Goal: Use online tool/utility: Utilize a website feature to perform a specific function

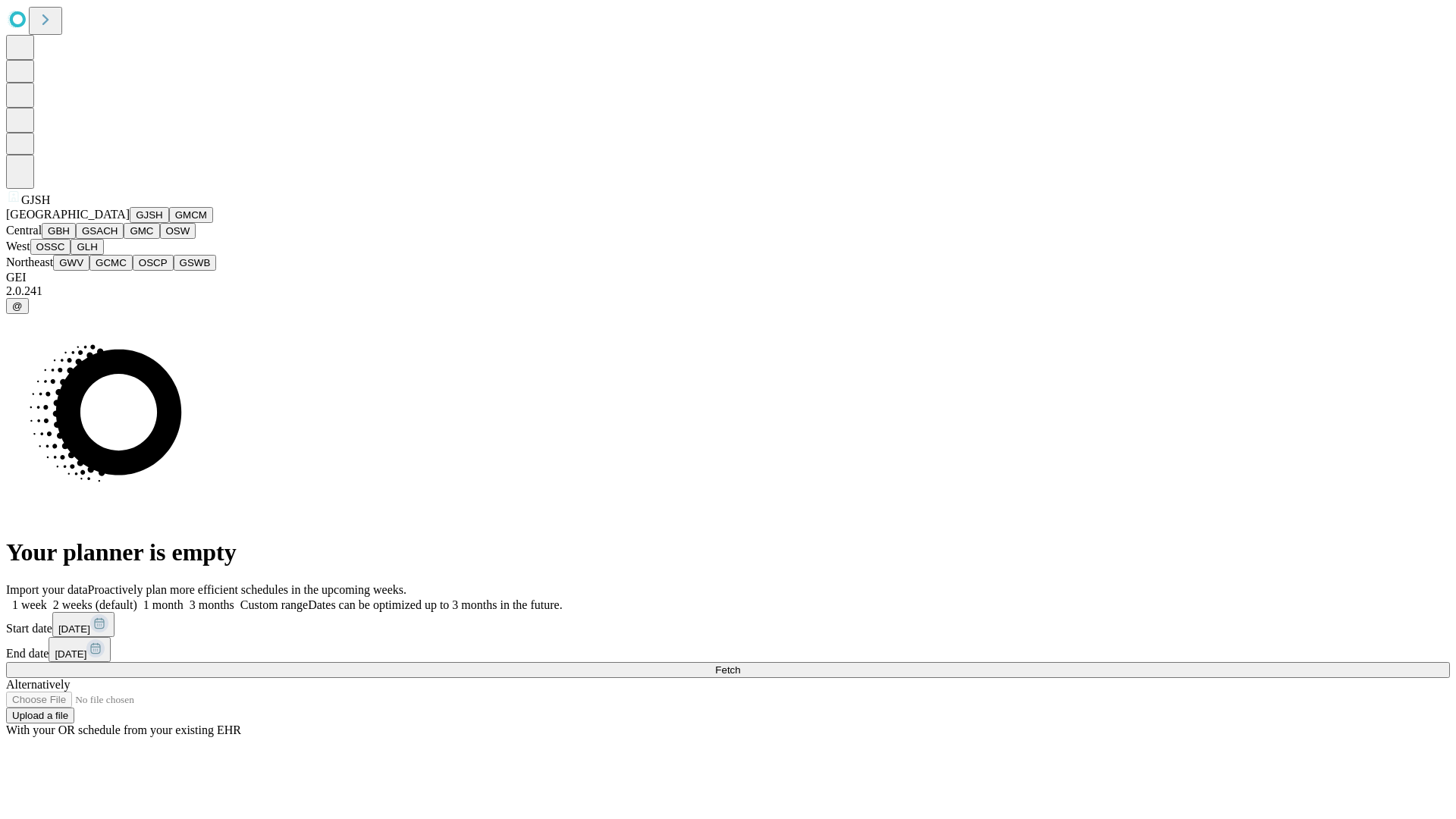
click at [130, 223] on button "GJSH" at bounding box center [149, 214] width 39 height 16
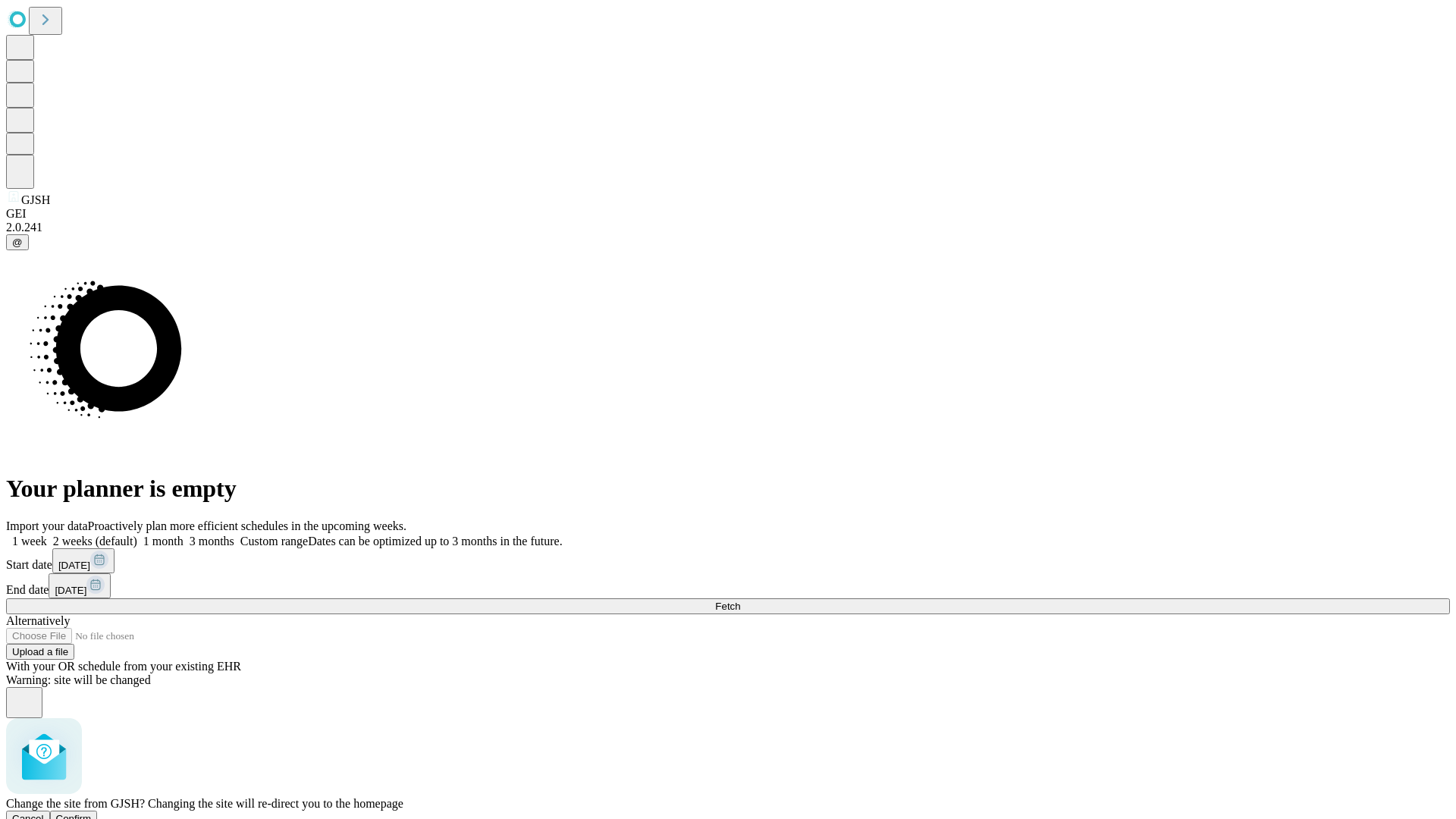
click at [92, 813] on span "Confirm" at bounding box center [74, 818] width 36 height 12
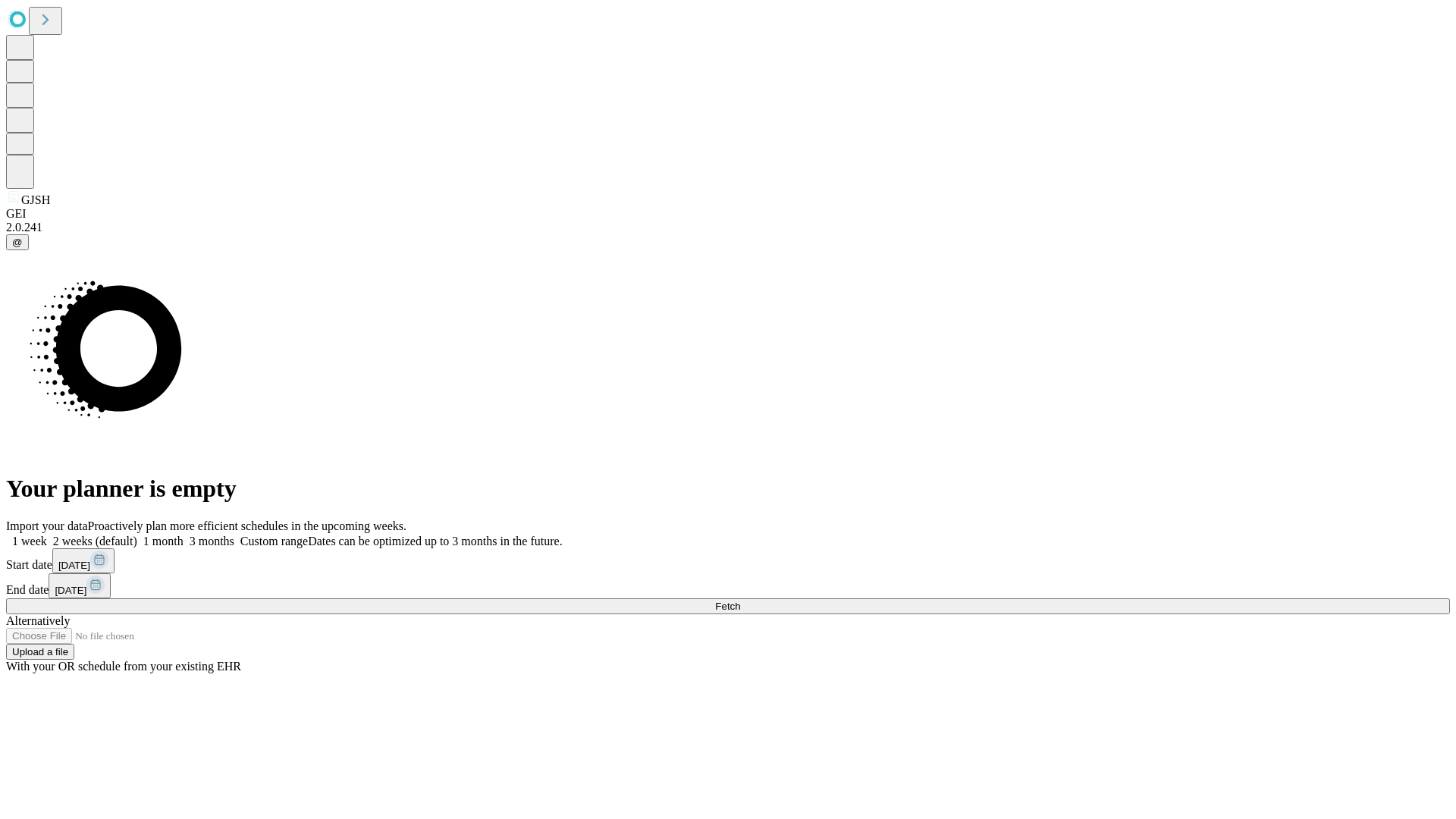
click at [137, 535] on label "2 weeks (default)" at bounding box center [92, 541] width 91 height 13
click at [740, 601] on span "Fetch" at bounding box center [728, 606] width 25 height 12
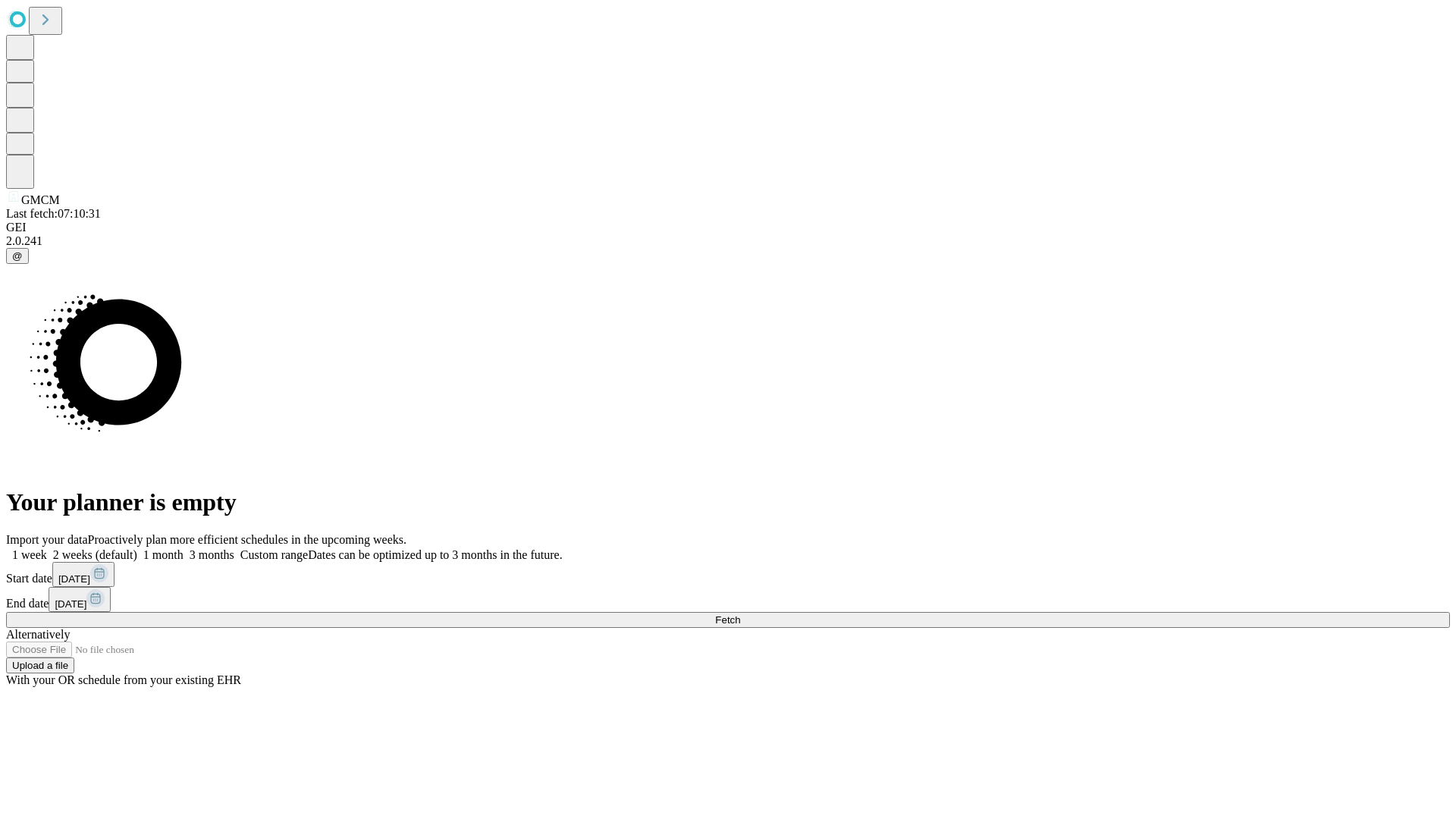
click at [137, 548] on label "2 weeks (default)" at bounding box center [92, 554] width 91 height 13
click at [740, 615] on span "Fetch" at bounding box center [728, 620] width 25 height 12
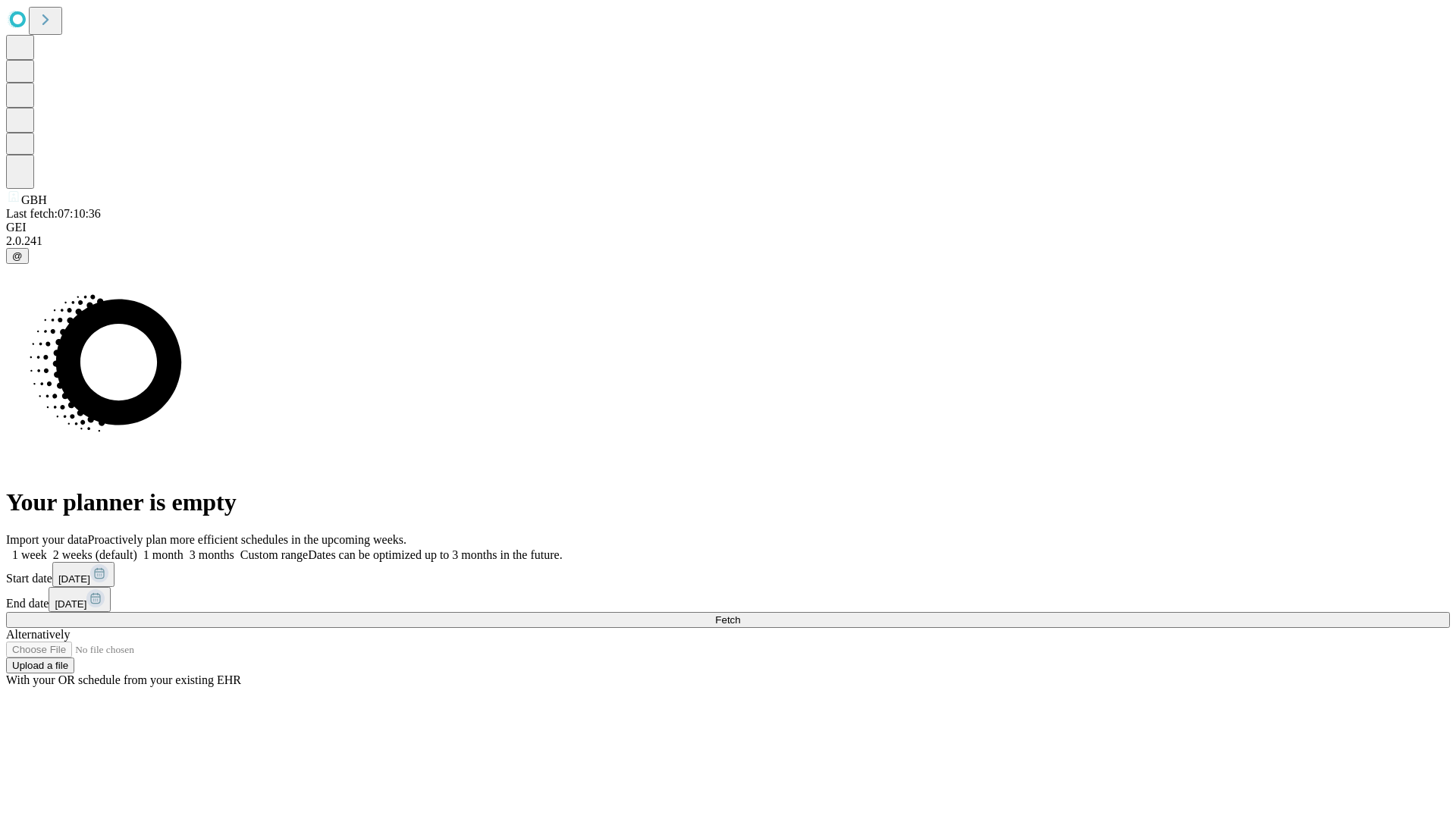
click at [137, 548] on label "2 weeks (default)" at bounding box center [92, 554] width 91 height 13
click at [740, 615] on span "Fetch" at bounding box center [728, 620] width 25 height 12
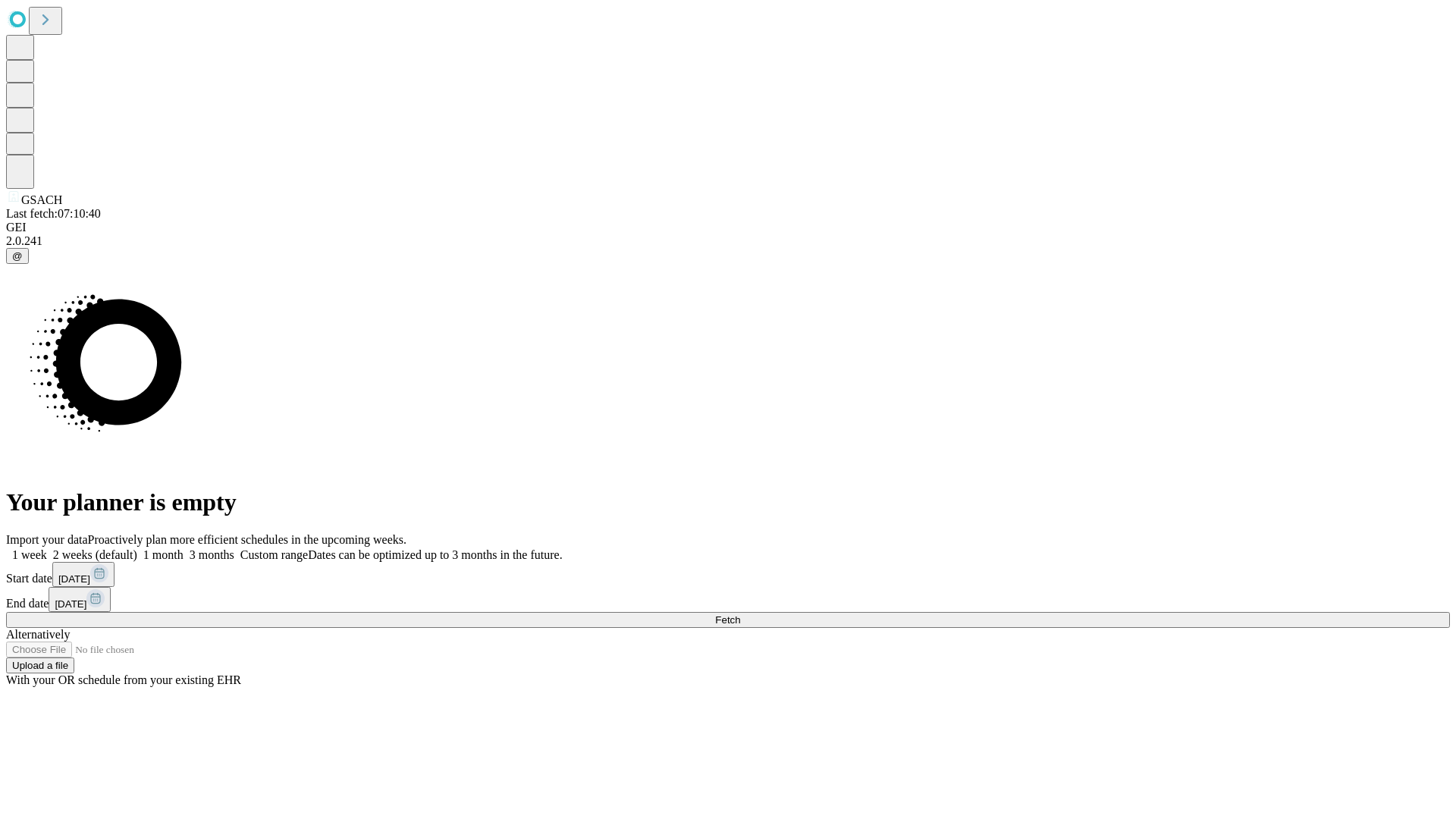
click at [137, 548] on label "2 weeks (default)" at bounding box center [92, 554] width 91 height 13
click at [740, 615] on span "Fetch" at bounding box center [728, 620] width 25 height 12
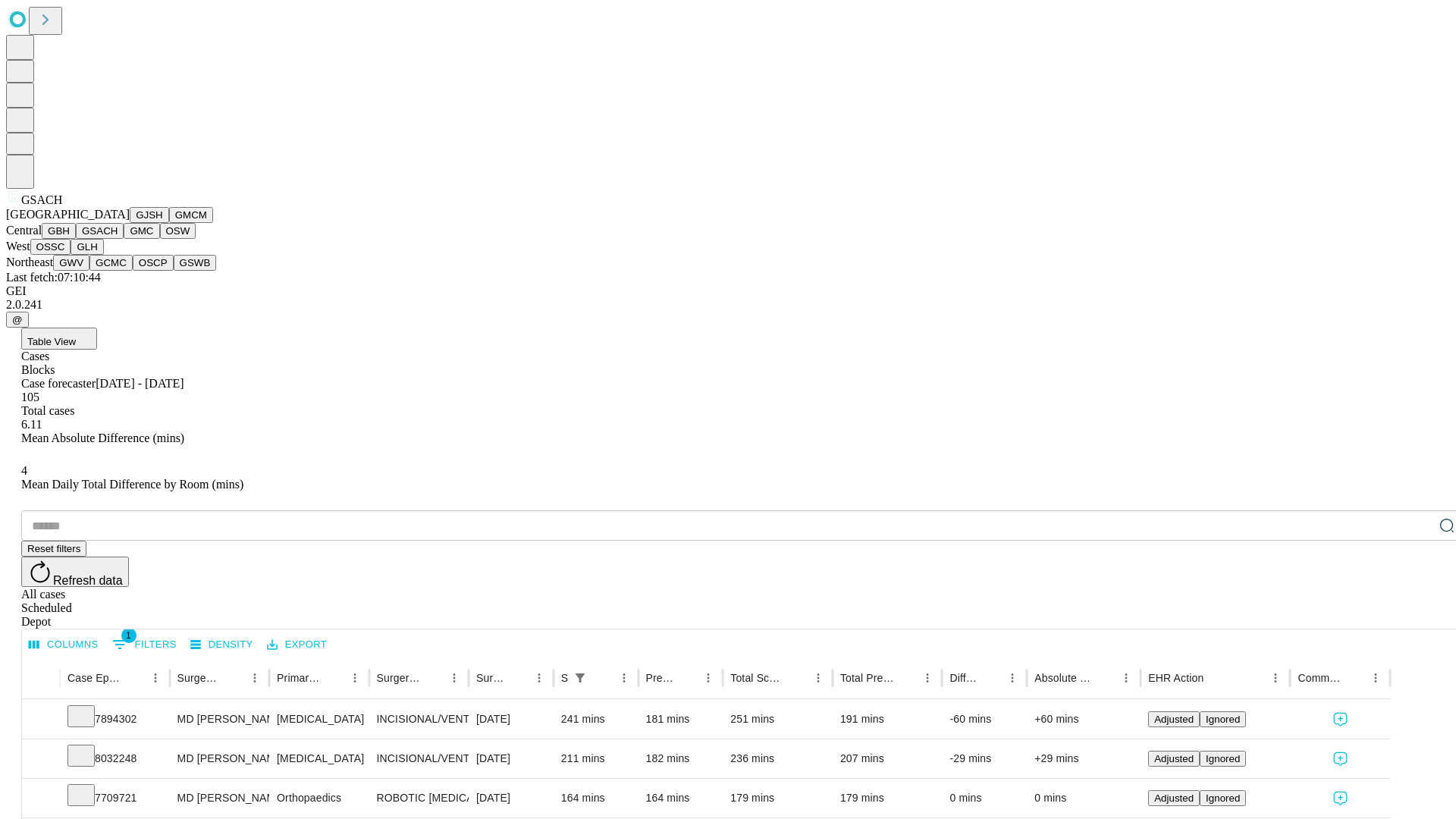
click at [124, 239] on button "GMC" at bounding box center [142, 231] width 36 height 16
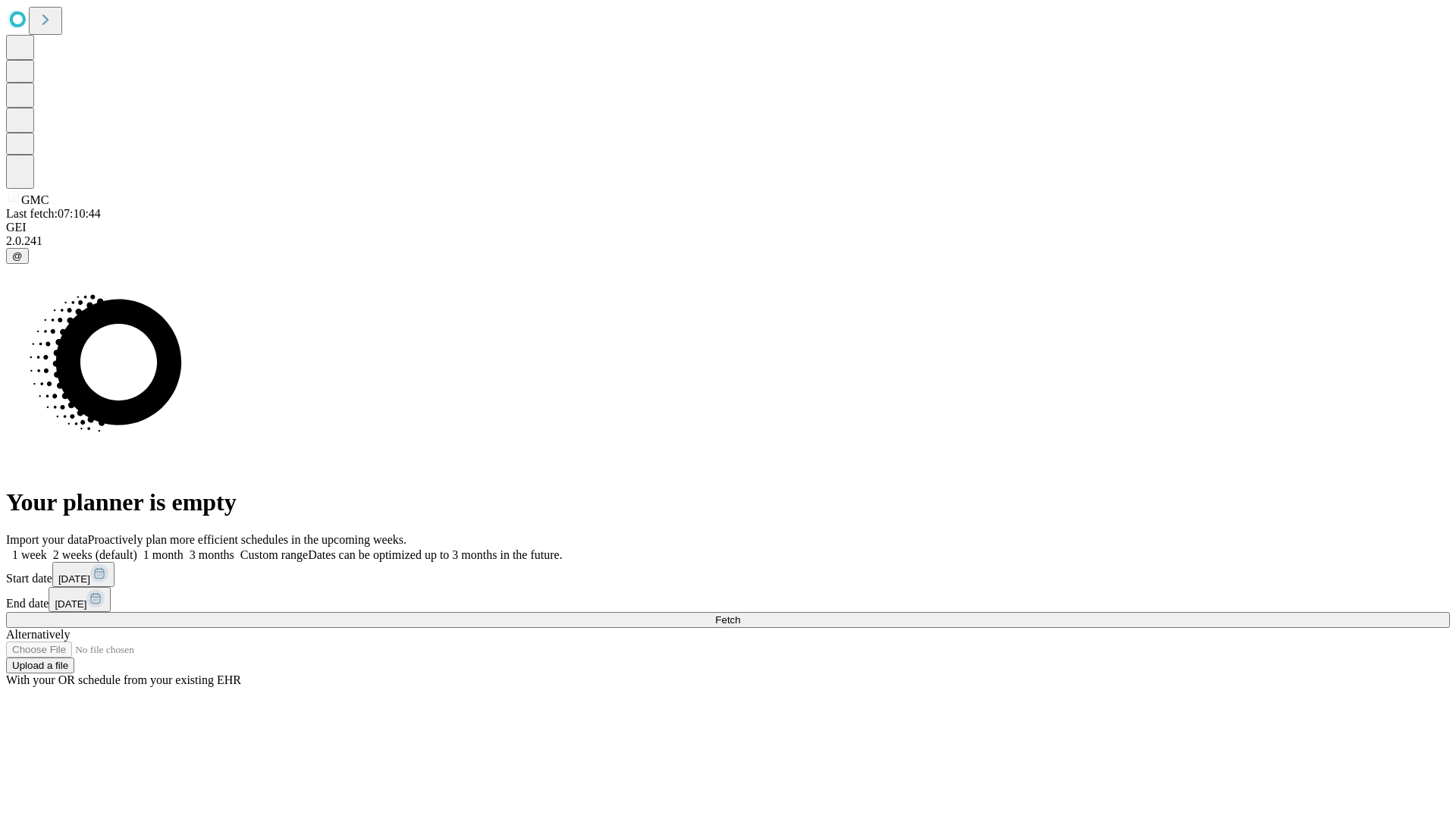
click at [137, 548] on label "2 weeks (default)" at bounding box center [92, 554] width 91 height 13
click at [740, 615] on span "Fetch" at bounding box center [728, 620] width 25 height 12
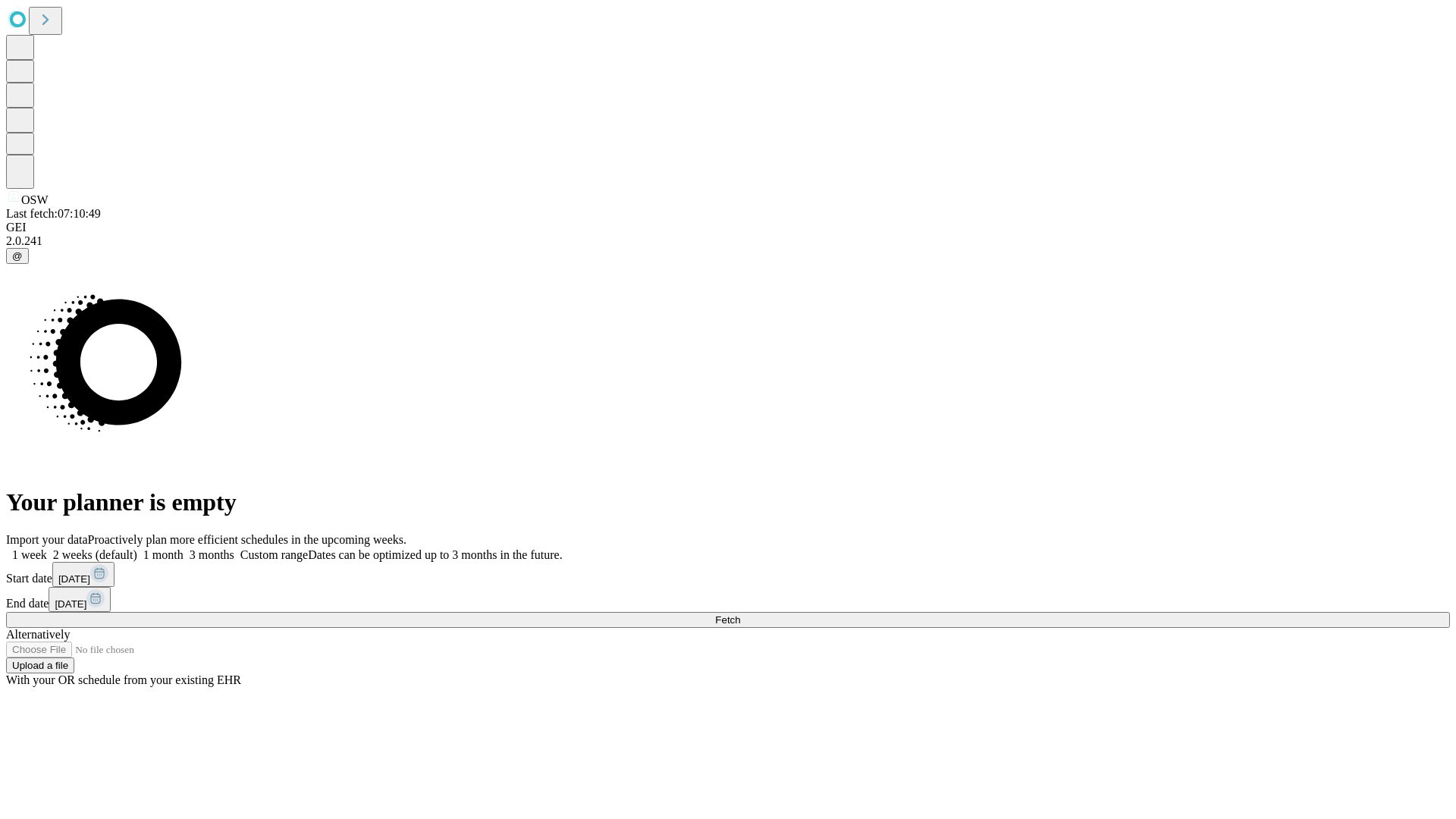
click at [137, 548] on label "2 weeks (default)" at bounding box center [92, 554] width 91 height 13
click at [740, 615] on span "Fetch" at bounding box center [728, 620] width 25 height 12
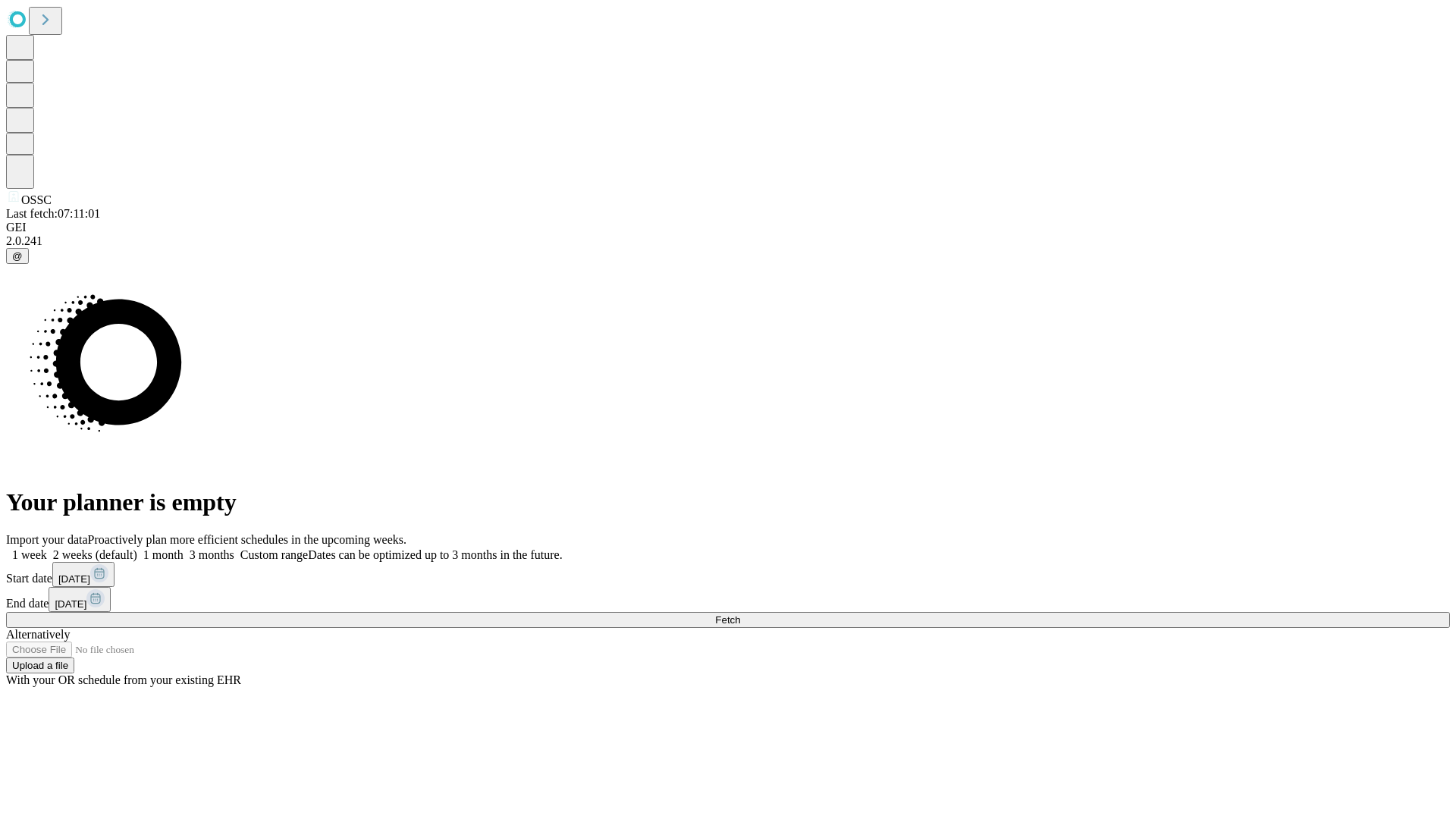
click at [137, 548] on label "2 weeks (default)" at bounding box center [92, 554] width 91 height 13
click at [740, 615] on span "Fetch" at bounding box center [728, 620] width 25 height 12
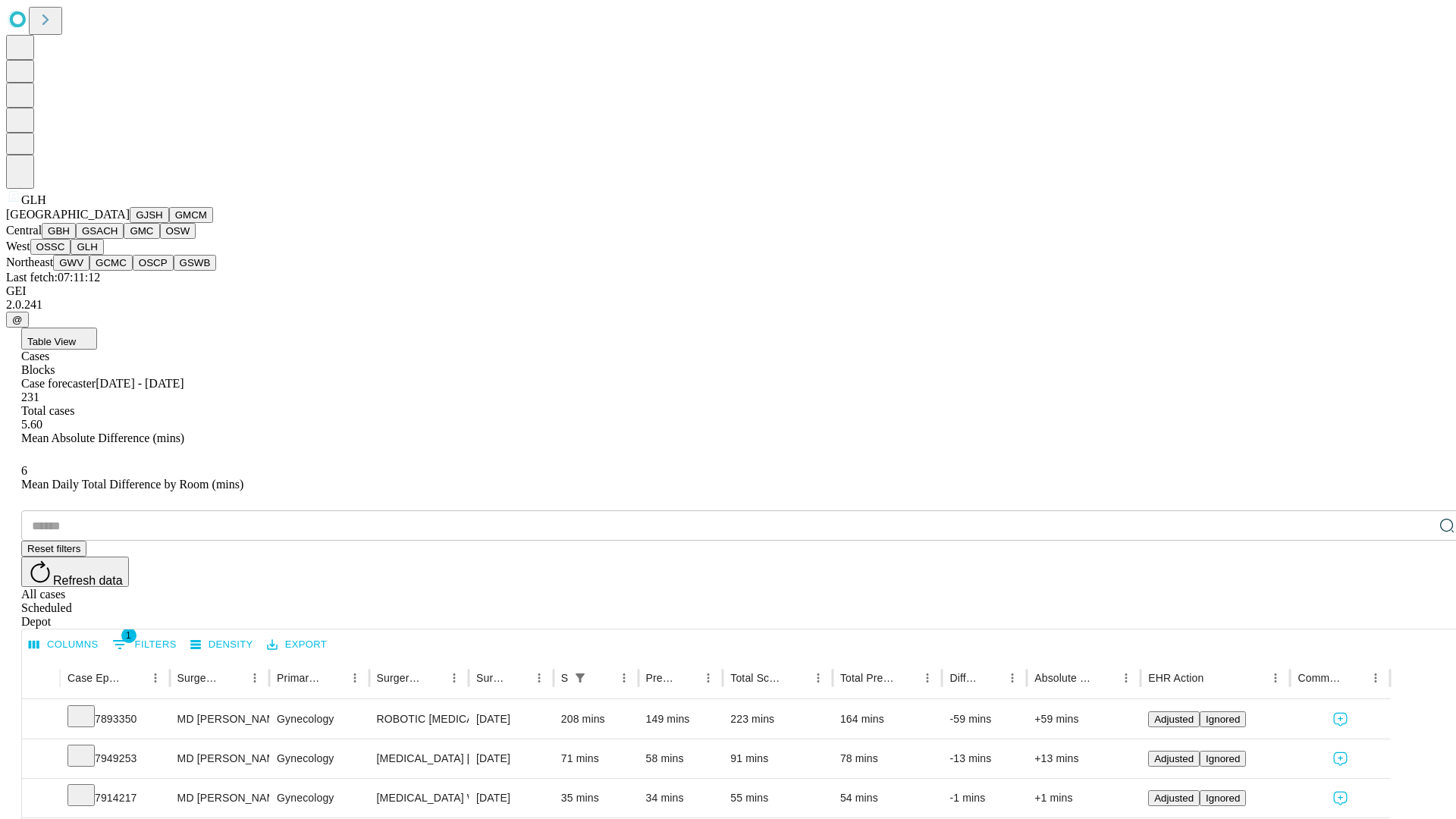
click at [90, 271] on button "GWV" at bounding box center [71, 262] width 36 height 16
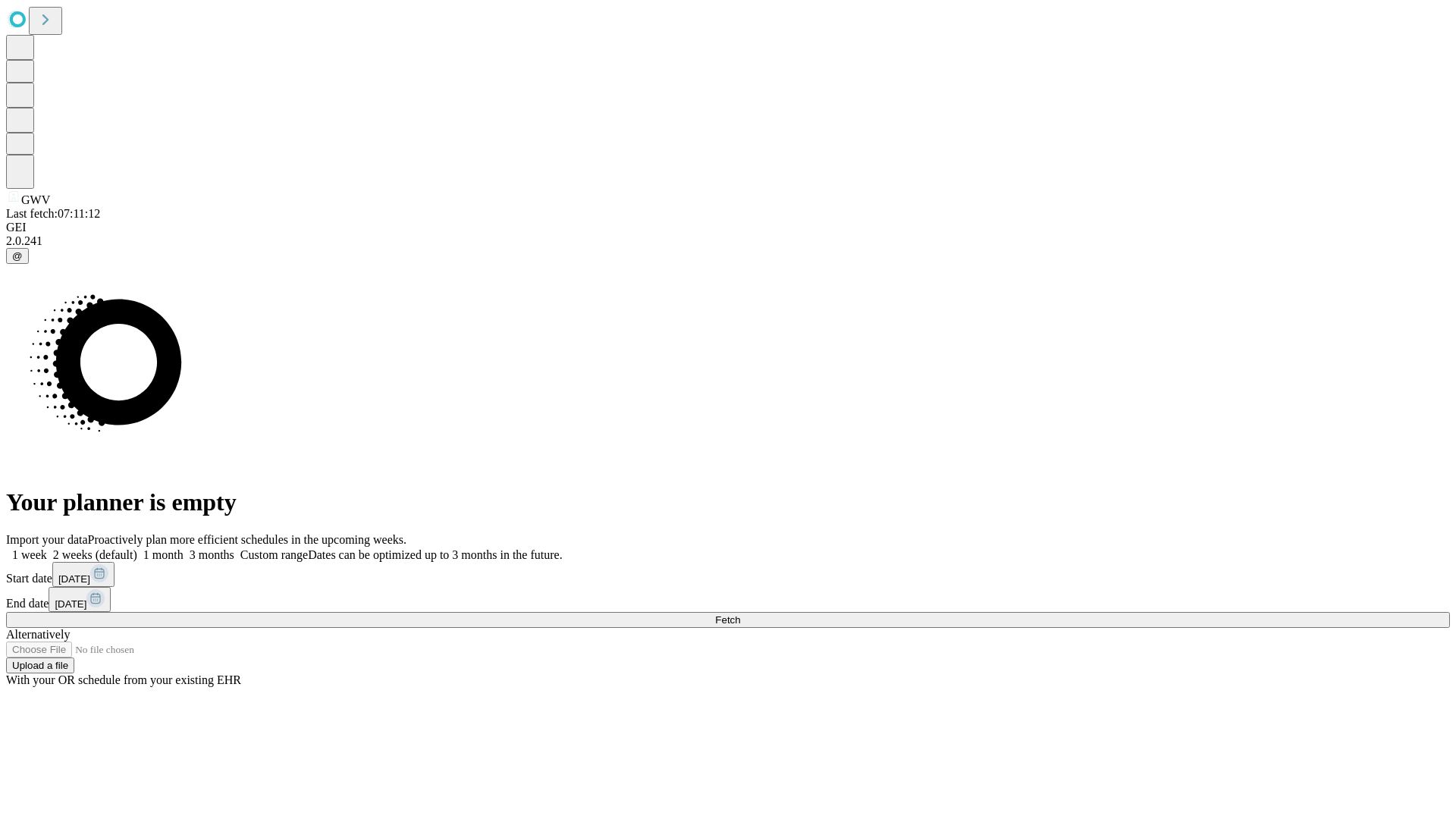
click at [137, 548] on label "2 weeks (default)" at bounding box center [92, 554] width 91 height 13
click at [740, 615] on span "Fetch" at bounding box center [728, 620] width 25 height 12
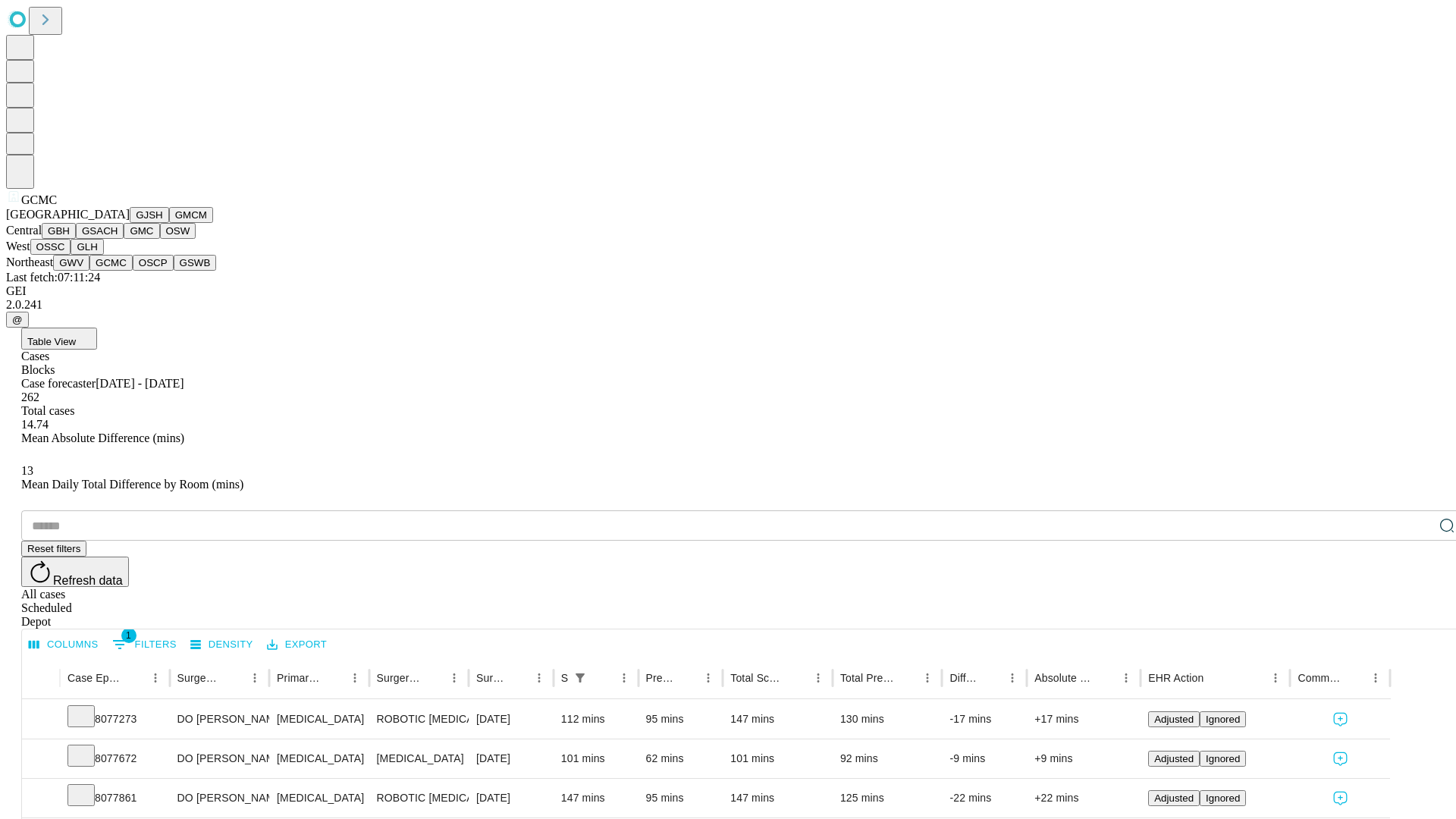
click at [132, 271] on button "OSCP" at bounding box center [152, 262] width 41 height 16
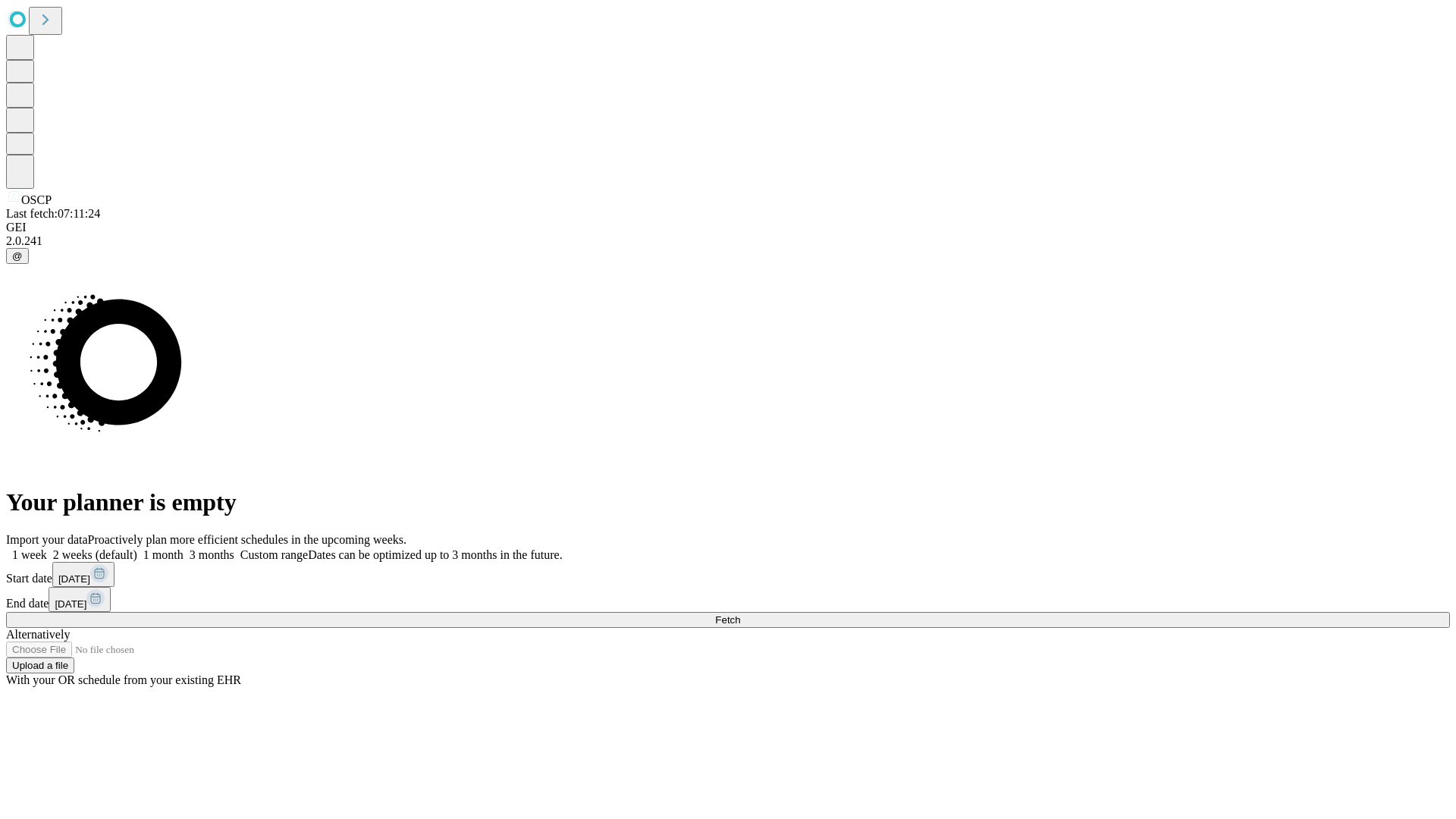
click at [137, 548] on label "2 weeks (default)" at bounding box center [92, 554] width 91 height 13
click at [740, 615] on span "Fetch" at bounding box center [728, 620] width 25 height 12
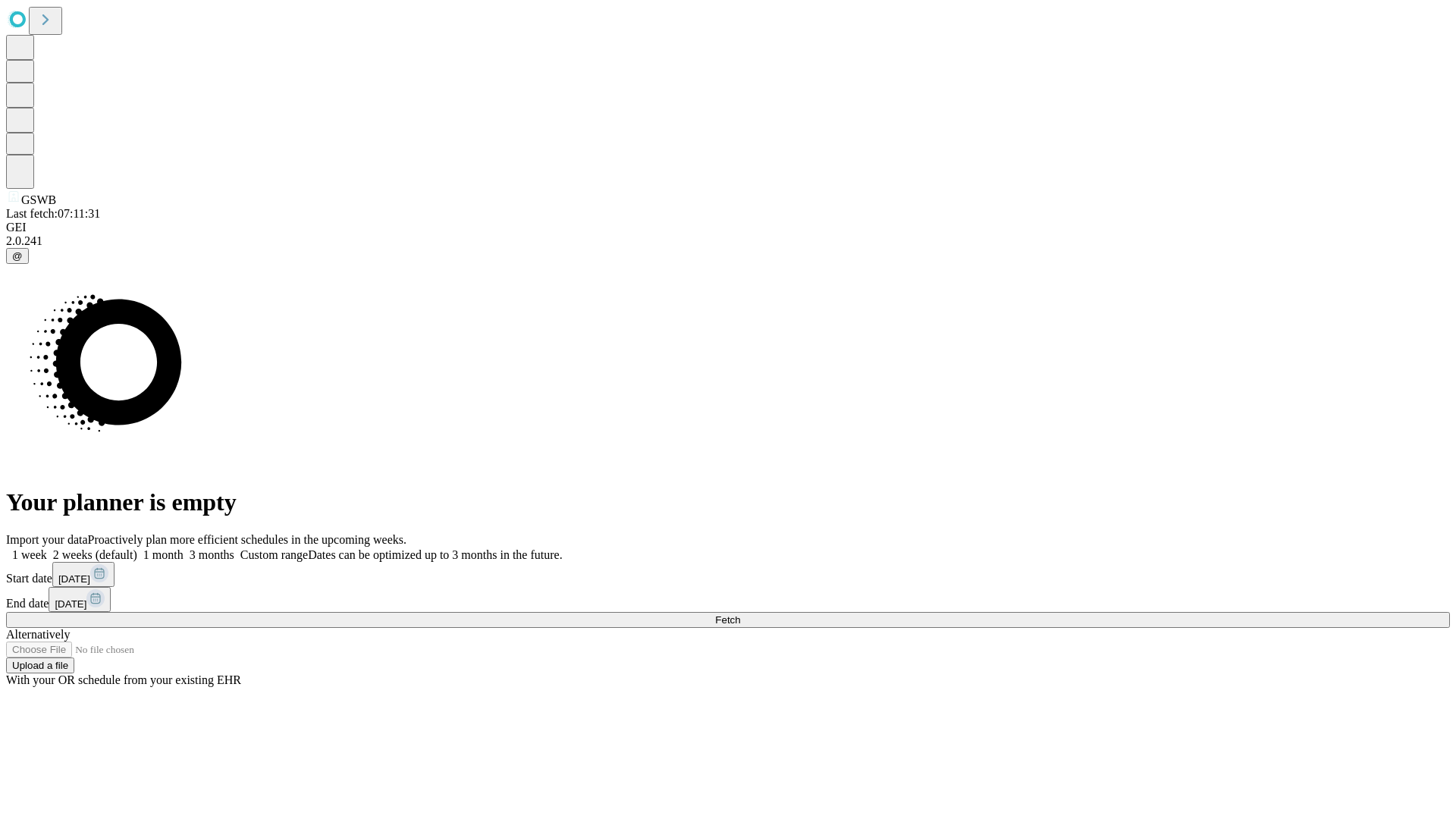
click at [137, 548] on label "2 weeks (default)" at bounding box center [92, 554] width 91 height 13
click at [740, 615] on span "Fetch" at bounding box center [728, 620] width 25 height 12
